Goal: Task Accomplishment & Management: Manage account settings

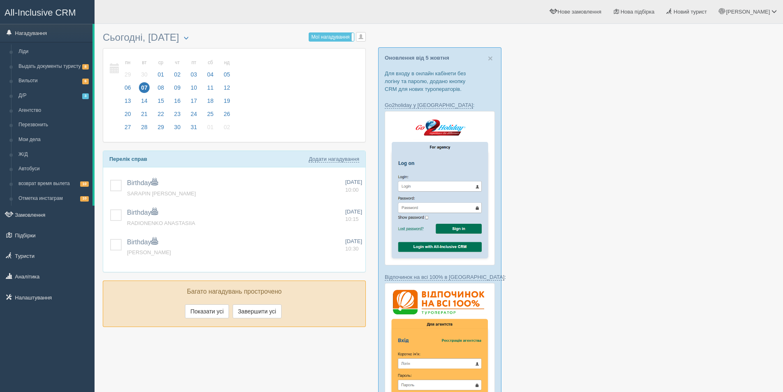
click at [652, 256] on div at bounding box center [439, 363] width 672 height 670
click at [642, 286] on div at bounding box center [439, 363] width 672 height 670
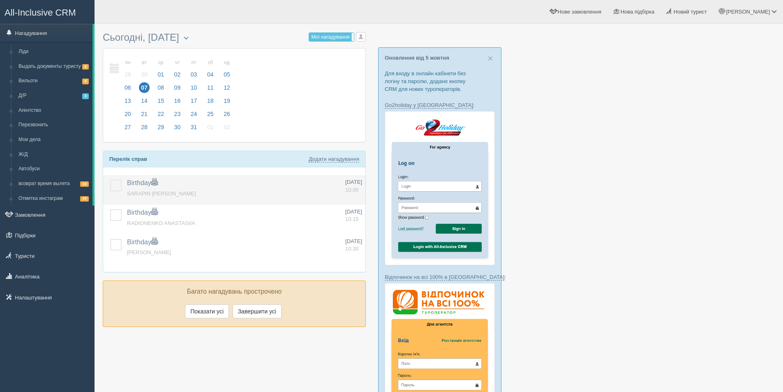
click at [146, 190] on span "SARAPIN DMYTRO" at bounding box center [161, 193] width 69 height 6
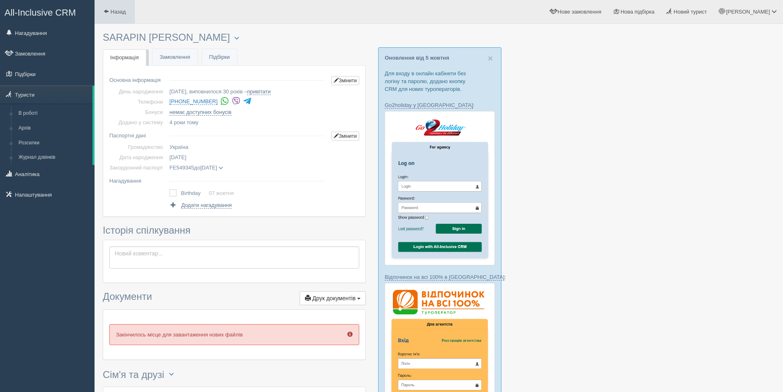
drag, startPoint x: 102, startPoint y: 13, endPoint x: 100, endPoint y: 18, distance: 4.8
click at [101, 13] on link "Назад" at bounding box center [115, 11] width 40 height 23
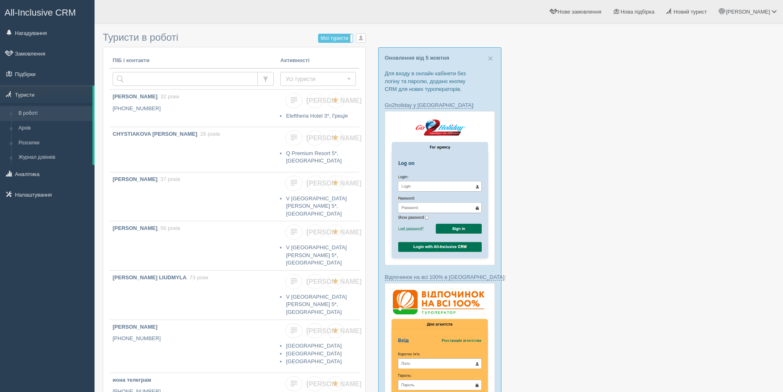
click at [47, 78] on link "Підбірки" at bounding box center [47, 74] width 95 height 18
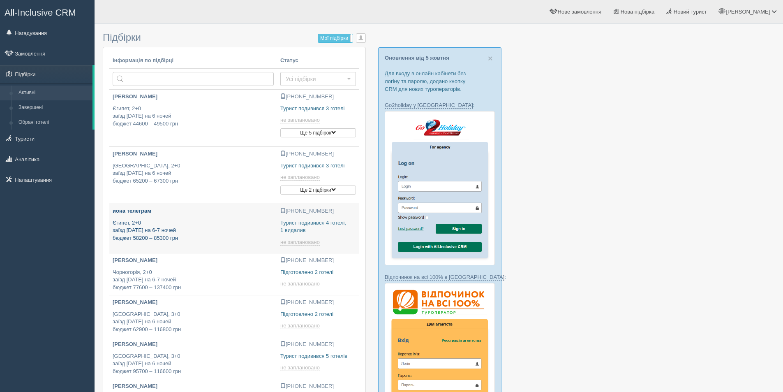
type input "2025-10-07 17:35"
type input "2025-10-07 13:40"
type input "2025-10-07 14:25"
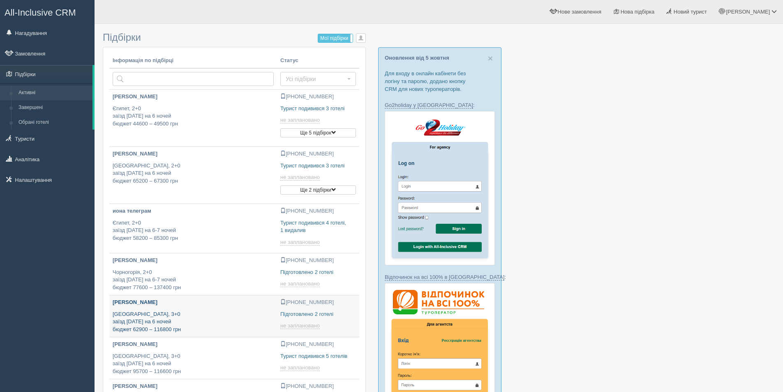
type input "2025-10-07 16:15"
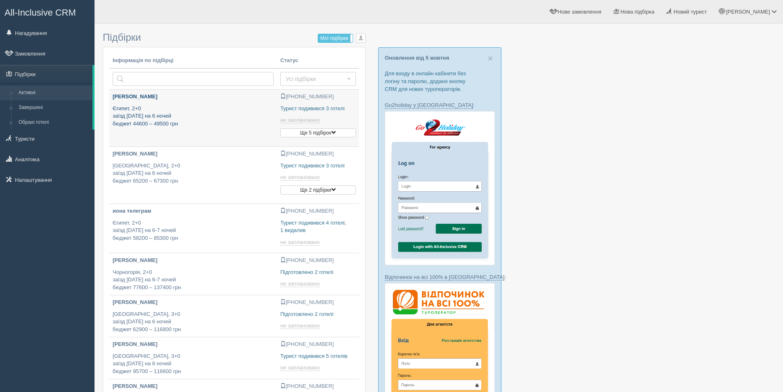
type input "2025-10-07 17:05"
type input "2025-10-07 16:00"
click at [550, 191] on div at bounding box center [439, 363] width 672 height 670
click at [0, 239] on div "All-Inclusive CRM Нагадування Замовлення Підбірки" at bounding box center [47, 196] width 95 height 392
click at [4, 237] on div "All-Inclusive CRM Нагадування Замовлення Підбірки" at bounding box center [47, 196] width 95 height 392
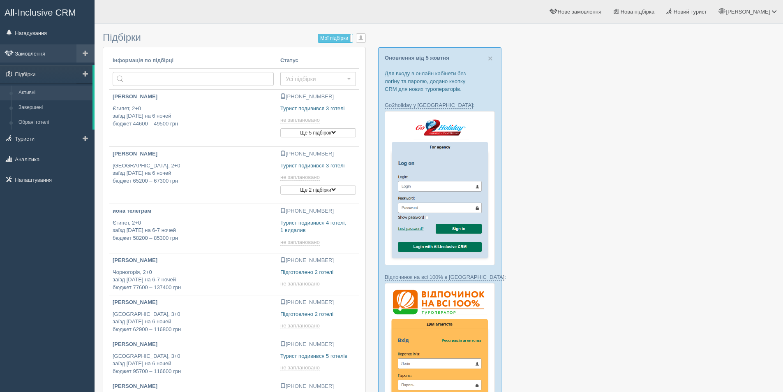
click at [35, 60] on link "Замовлення" at bounding box center [47, 53] width 95 height 18
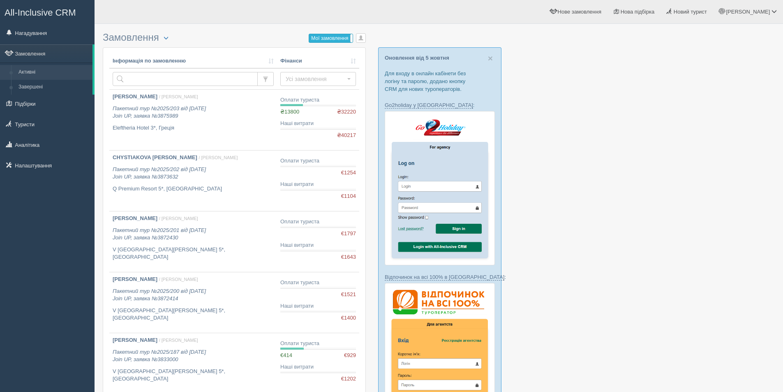
click at [335, 35] on label "Мої замовлення" at bounding box center [331, 38] width 44 height 8
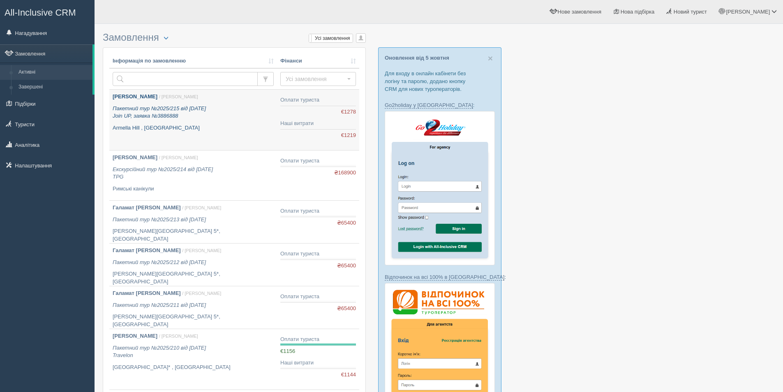
click at [217, 129] on p "Armella Hill , [GEOGRAPHIC_DATA]" at bounding box center [193, 128] width 161 height 8
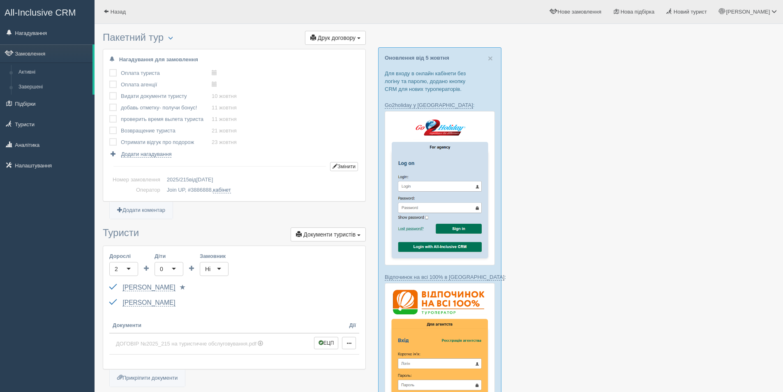
click at [231, 181] on td "2025/215 від [DATE]" at bounding box center [262, 180] width 196 height 10
click at [170, 179] on span "2025/215" at bounding box center [178, 179] width 22 height 6
drag, startPoint x: 170, startPoint y: 179, endPoint x: 204, endPoint y: 242, distance: 71.5
click at [169, 179] on span "2025/215" at bounding box center [178, 179] width 22 height 6
copy span "2"
